Goal: Transaction & Acquisition: Purchase product/service

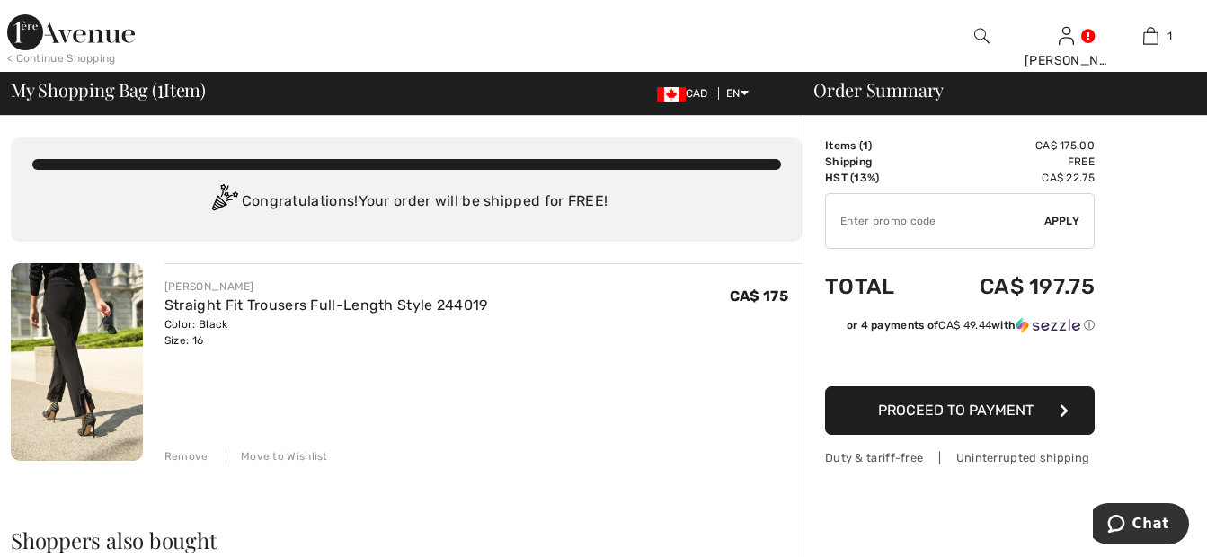
click at [1007, 417] on span "Proceed to Payment" at bounding box center [955, 410] width 155 height 17
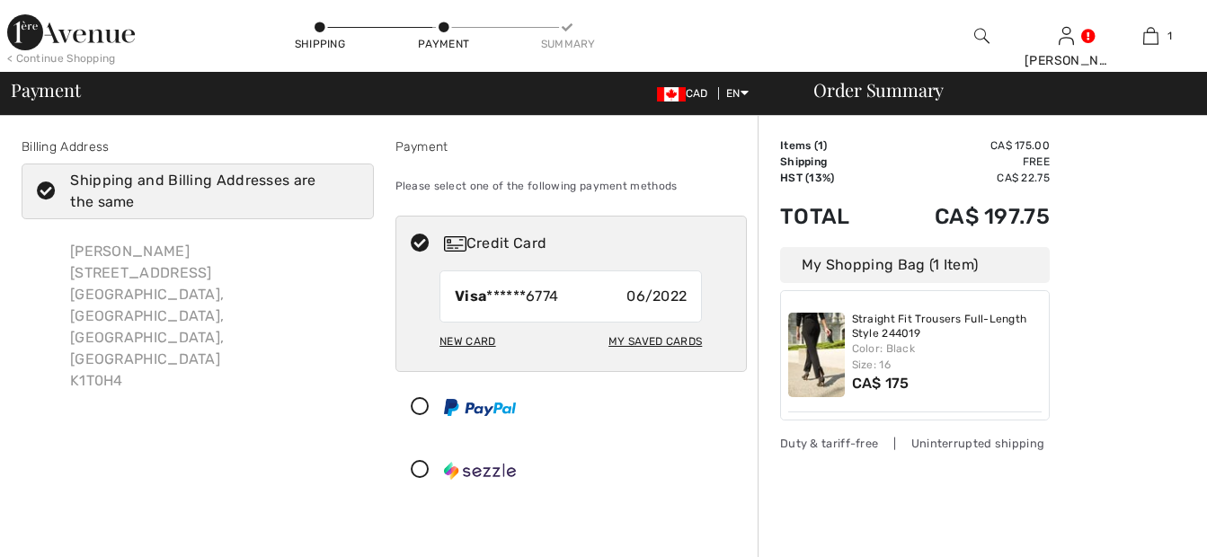
checkbox input "true"
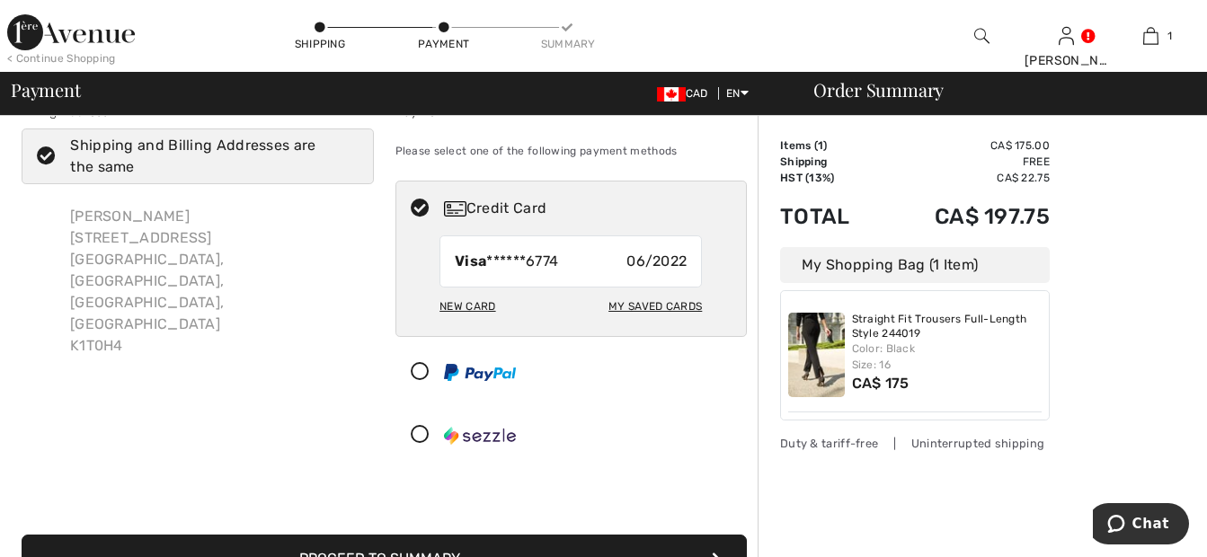
scroll to position [27, 0]
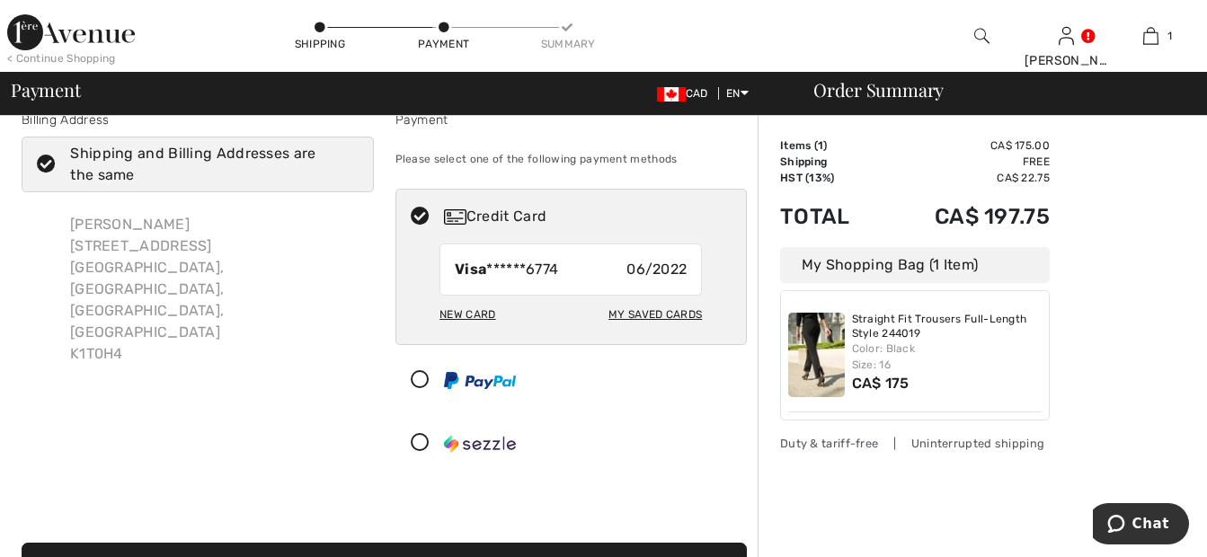
click at [480, 313] on div "New Card" at bounding box center [467, 314] width 56 height 31
radio input "true"
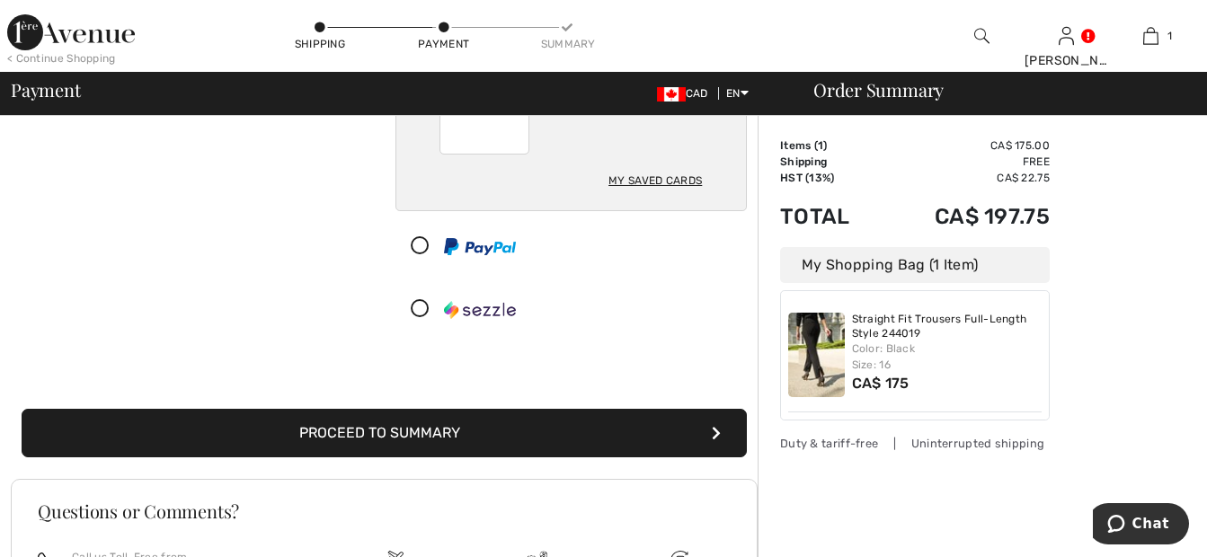
scroll to position [294, 0]
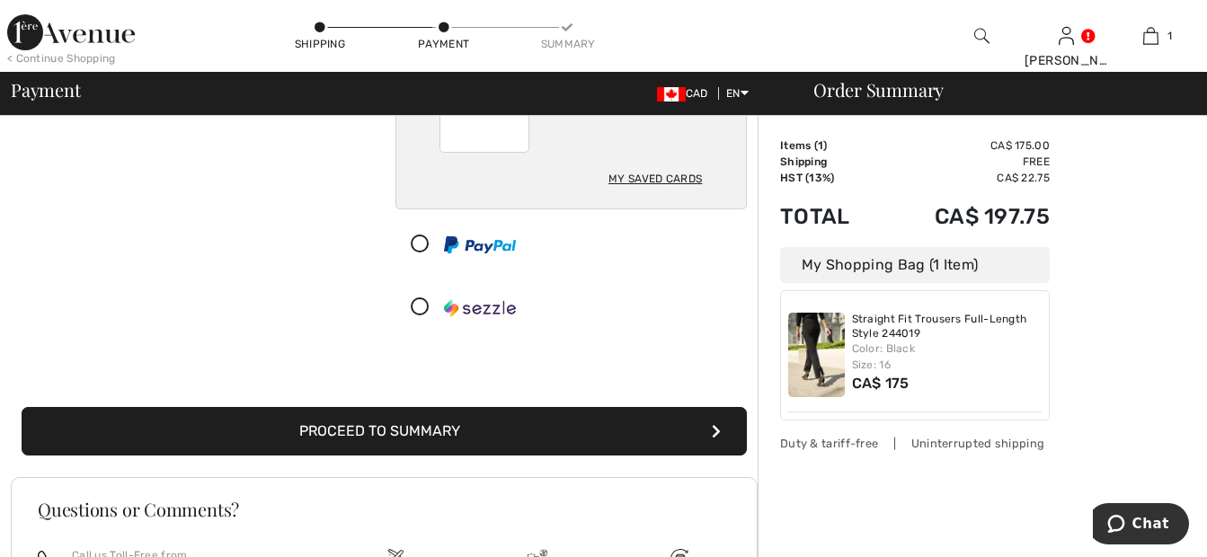
click at [601, 439] on button "Proceed to Summary" at bounding box center [384, 431] width 725 height 49
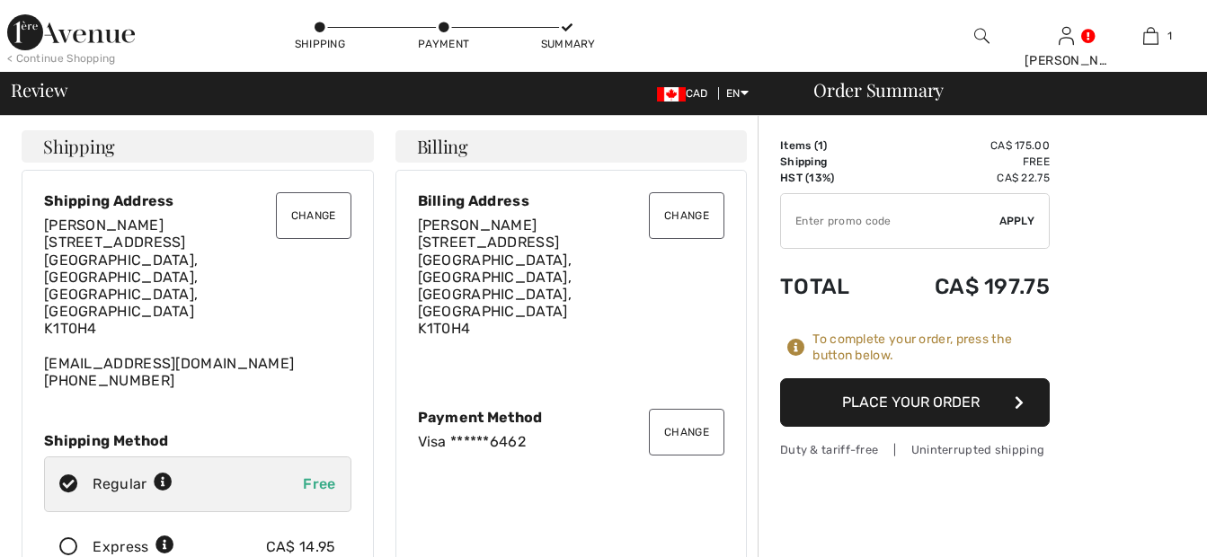
checkbox input "true"
click at [68, 538] on icon at bounding box center [69, 547] width 48 height 19
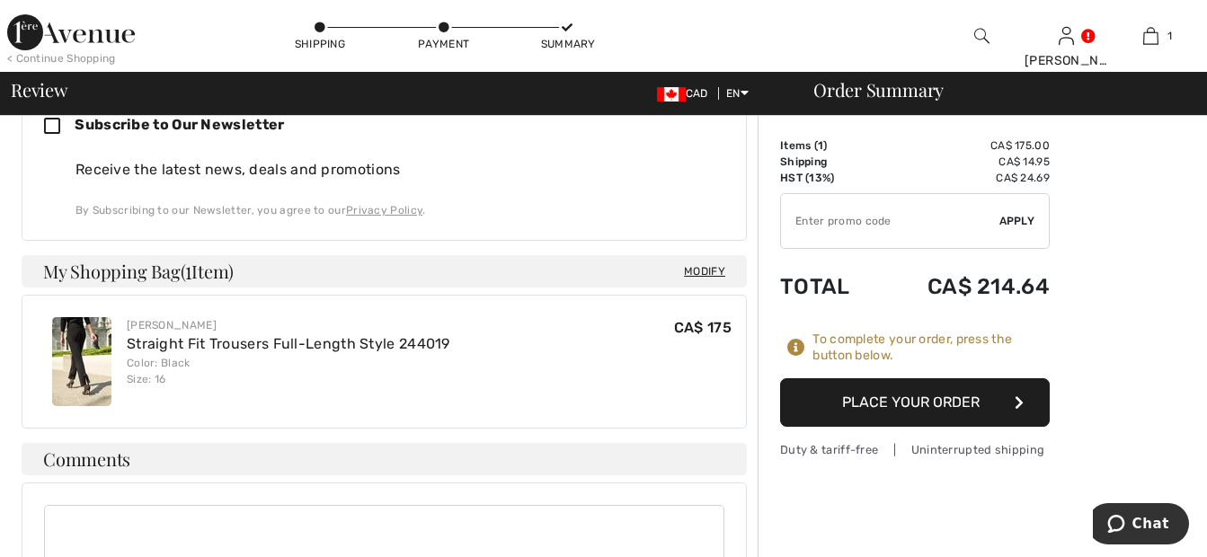
scroll to position [589, 0]
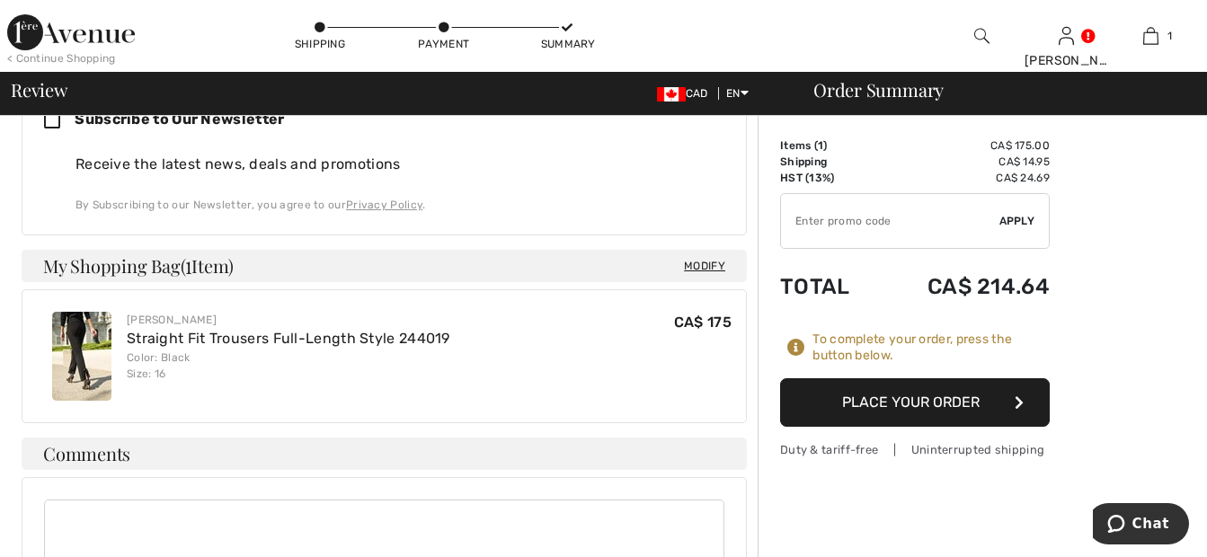
click at [968, 405] on button "Place Your Order" at bounding box center [915, 402] width 270 height 49
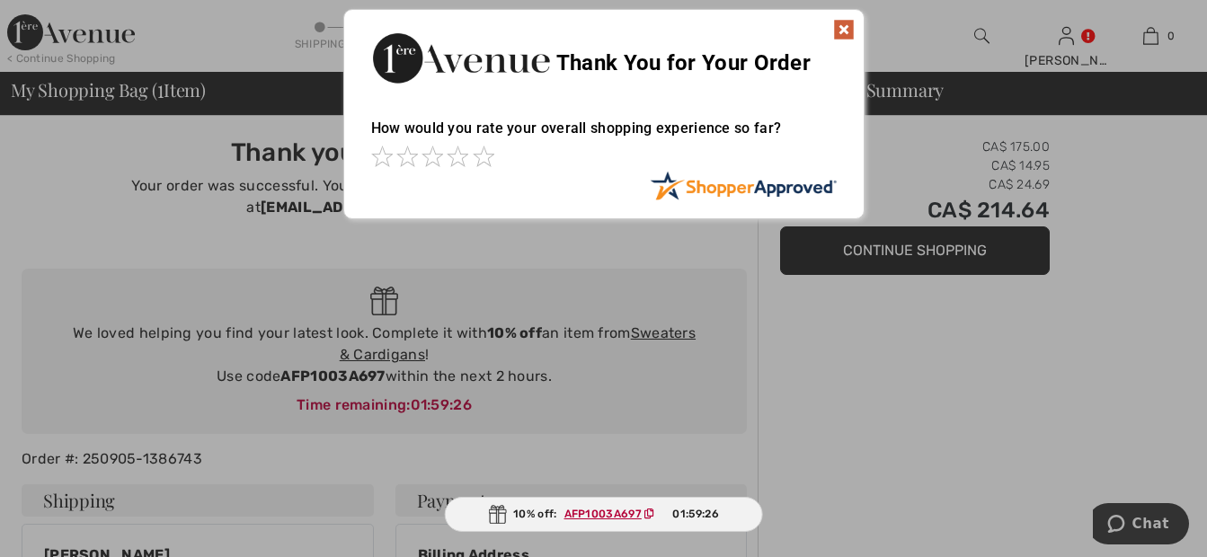
click at [842, 29] on img at bounding box center [844, 30] width 22 height 22
